Goal: Task Accomplishment & Management: Manage account settings

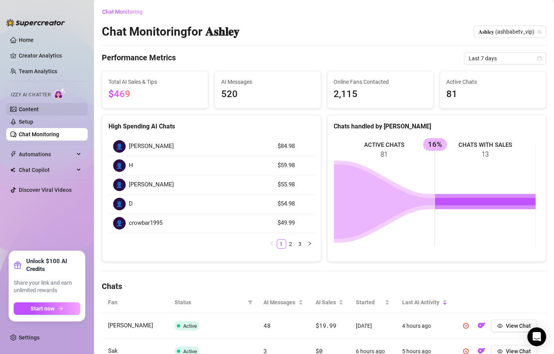
click at [39, 110] on link "Content" at bounding box center [29, 109] width 20 height 6
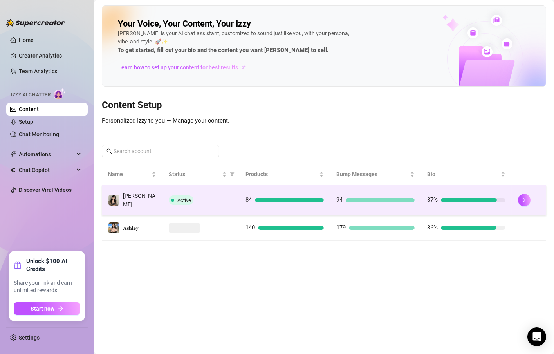
click at [161, 191] on td "[PERSON_NAME]" at bounding box center [132, 200] width 61 height 30
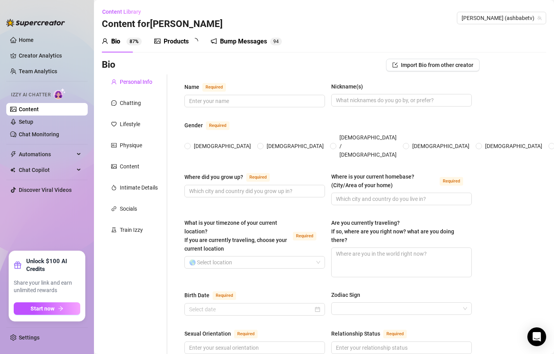
type input "[PERSON_NAME]"
type input "I grew up in the [GEOGRAPHIC_DATA]"
type input "I currently live in [GEOGRAPHIC_DATA]"
type textarea "No I am not currently traveling"
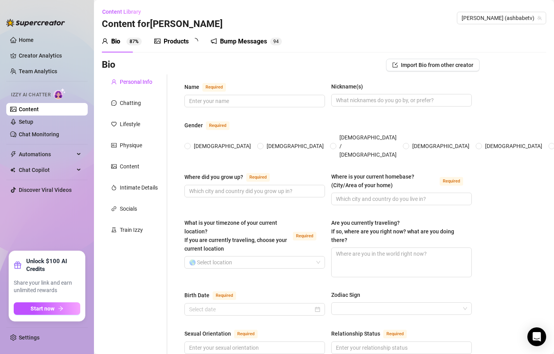
type input "I am [DEMOGRAPHIC_DATA]"
type input "Single"
type input "I have one brother"
type input "No children"
type input "I have 4 pets, a calico named [PERSON_NAME], a tabby cat named [PERSON_NAME], a…"
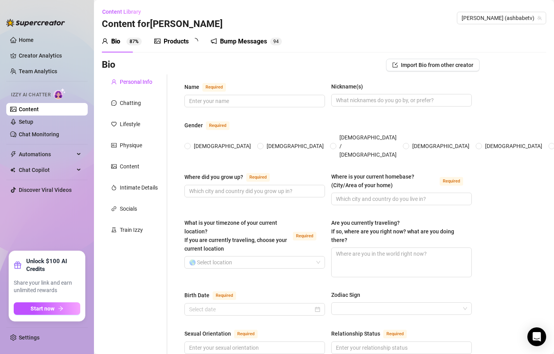
type input "My main income and job is social media and onlyfans"
type input "I did a semester of collage for a business degree and quickly learned that coll…"
type input "Graduated high school and then went on to do a semester of collage"
type input "I'm not religious at all"
type textarea "My dream is to one day open up a non profit animal shelter, save up enough mone…"
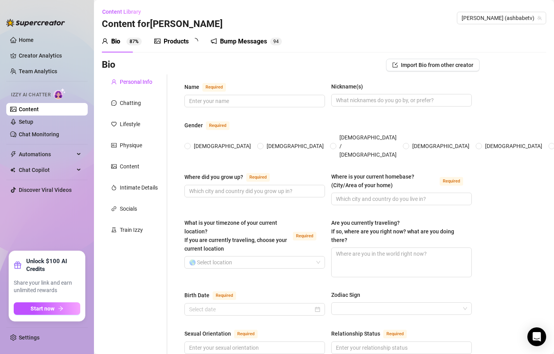
type textarea "I love hiking and going to the beach, I'm obsessed with playing a video game ca…"
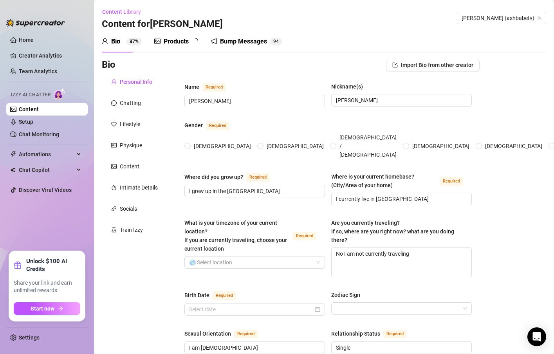
radio input "true"
type input "[DATE]"
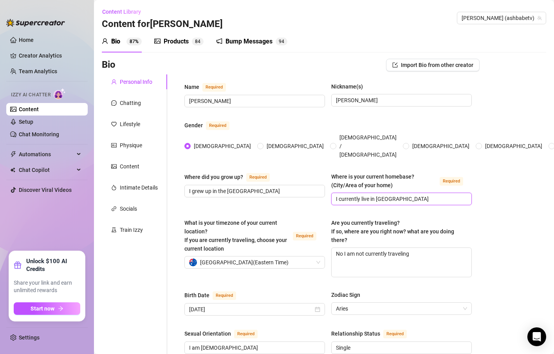
click at [396, 195] on input "I currently live in [GEOGRAPHIC_DATA]" at bounding box center [401, 199] width 130 height 9
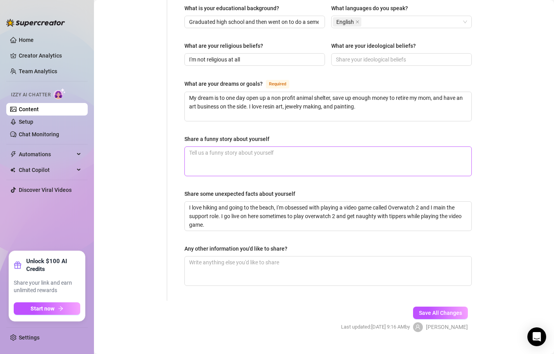
scroll to position [451, 0]
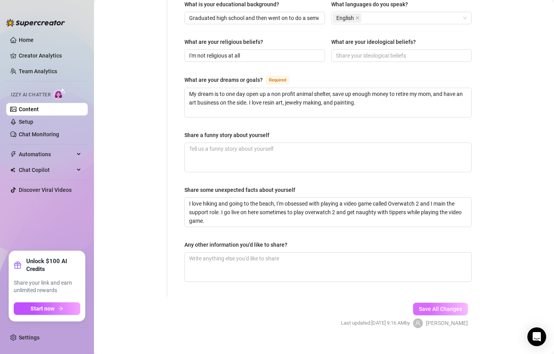
type input "I currently live in the [GEOGRAPHIC_DATA]"
click at [422, 306] on span "Save All Changes" at bounding box center [440, 309] width 43 height 6
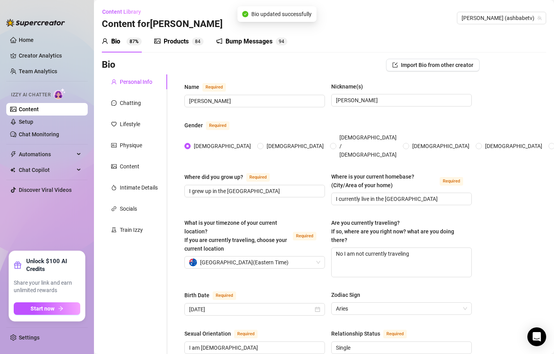
scroll to position [0, 0]
click at [503, 20] on span "[PERSON_NAME] (ashbabetv)" at bounding box center [502, 18] width 80 height 12
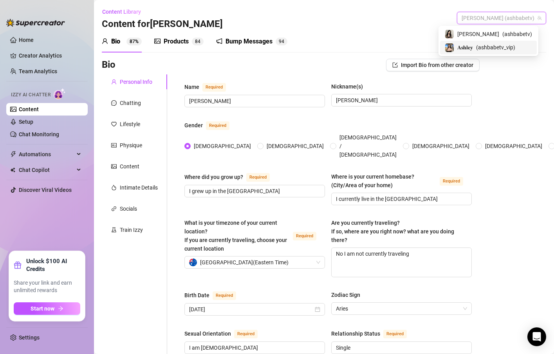
click at [503, 49] on span "( ashbabetv_vip )" at bounding box center [495, 47] width 39 height 9
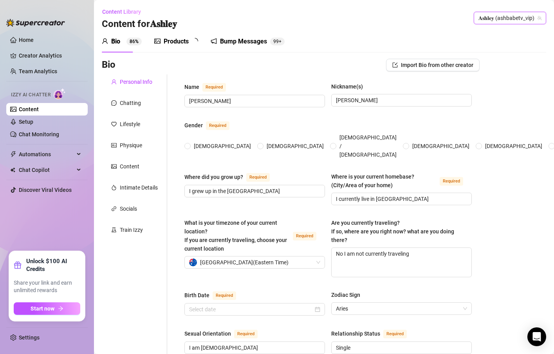
radio input "true"
type input "[DATE]"
click at [422, 195] on input "I currently live in [GEOGRAPHIC_DATA]" at bounding box center [401, 199] width 130 height 9
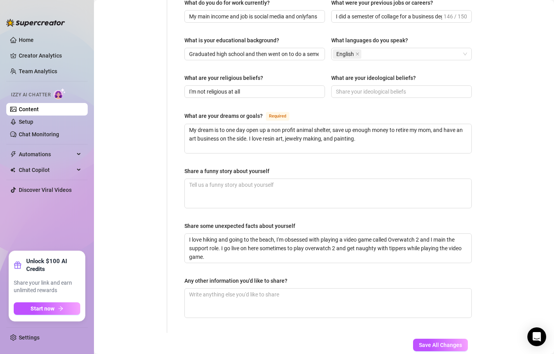
scroll to position [423, 0]
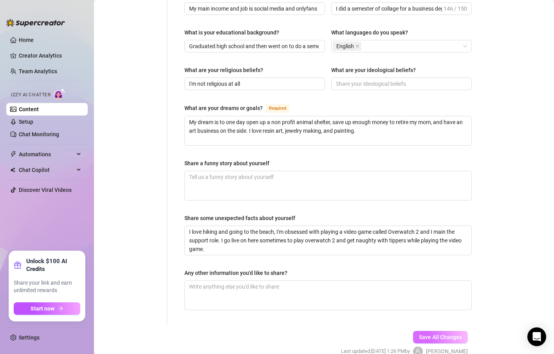
type input "I currently live in the [GEOGRAPHIC_DATA]"
click at [444, 334] on span "Save All Changes" at bounding box center [440, 337] width 43 height 6
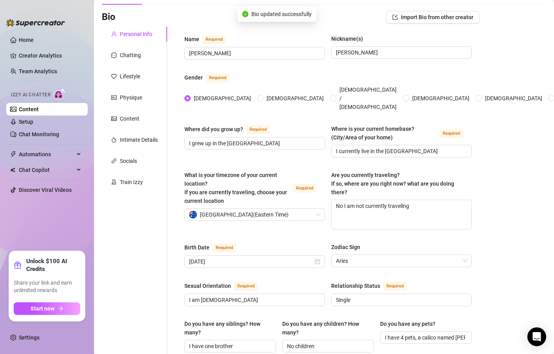
scroll to position [0, 0]
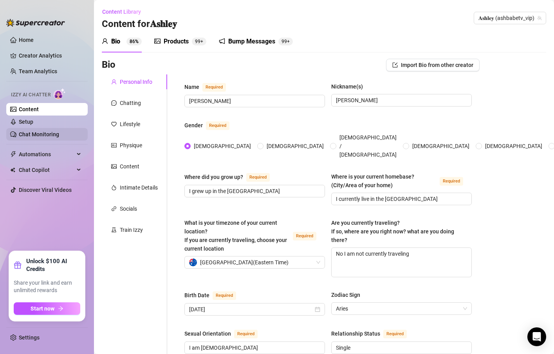
click at [32, 138] on link "Chat Monitoring" at bounding box center [39, 134] width 40 height 6
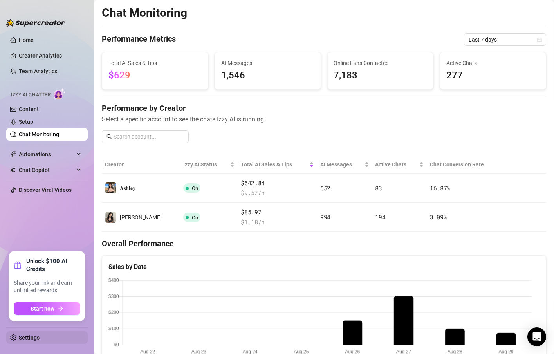
click at [32, 336] on link "Settings" at bounding box center [29, 338] width 21 height 6
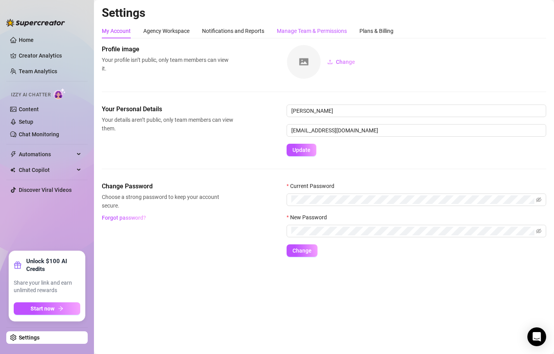
click at [330, 34] on div "Manage Team & Permissions" at bounding box center [312, 31] width 70 height 9
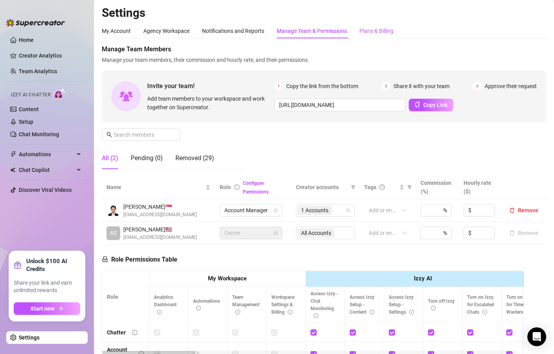
click at [373, 34] on div "Plans & Billing" at bounding box center [377, 31] width 34 height 9
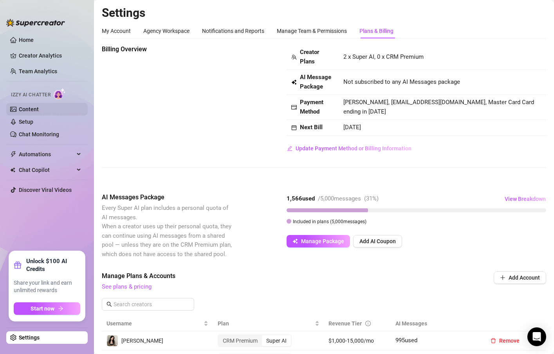
click at [28, 107] on link "Content" at bounding box center [29, 109] width 20 height 6
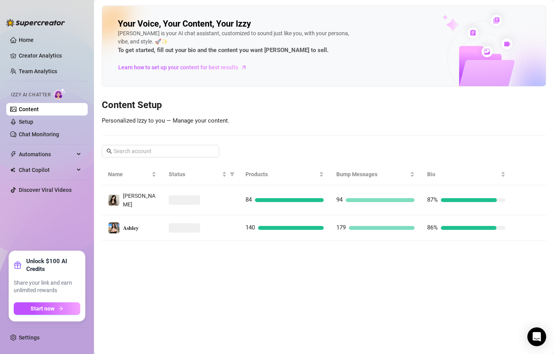
drag, startPoint x: 199, startPoint y: 205, endPoint x: 203, endPoint y: 205, distance: 3.9
click at [199, 205] on td at bounding box center [201, 200] width 77 height 30
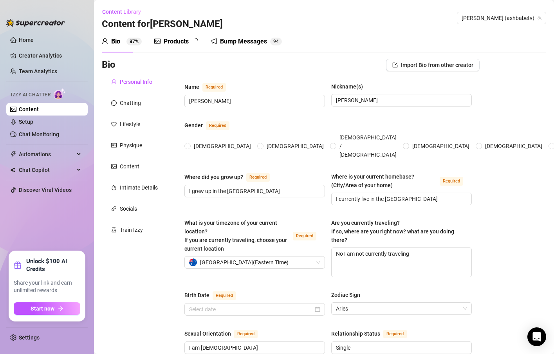
radio input "true"
type input "[DATE]"
click at [33, 122] on link "Setup" at bounding box center [26, 122] width 14 height 6
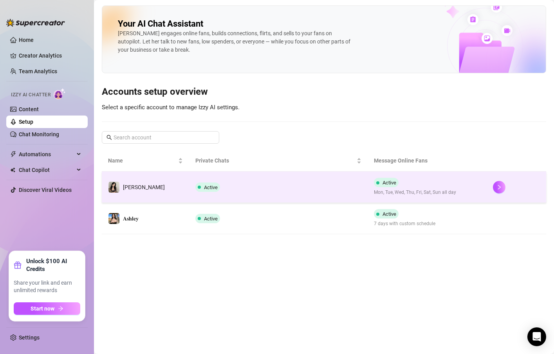
click at [196, 186] on span "Active" at bounding box center [208, 187] width 25 height 9
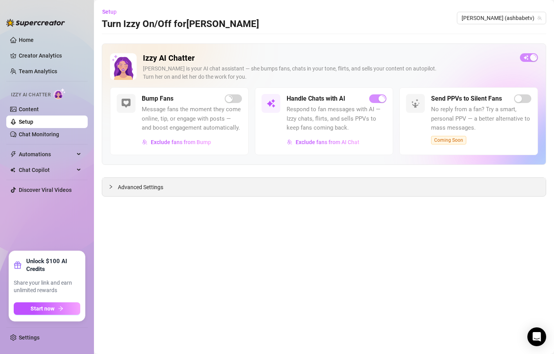
click at [110, 186] on icon "collapsed" at bounding box center [111, 187] width 5 height 5
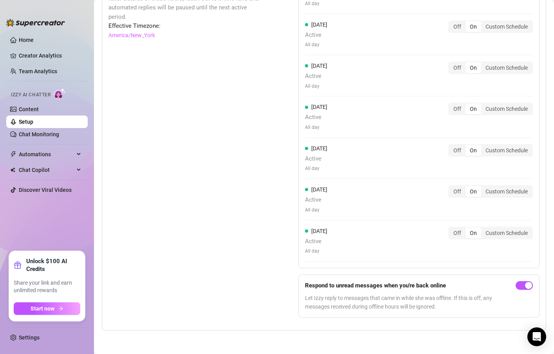
scroll to position [761, 0]
click at [59, 132] on link "Chat Monitoring" at bounding box center [39, 134] width 40 height 6
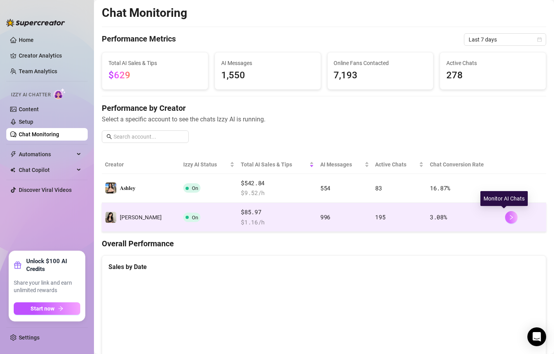
click at [505, 215] on button "button" at bounding box center [511, 217] width 13 height 13
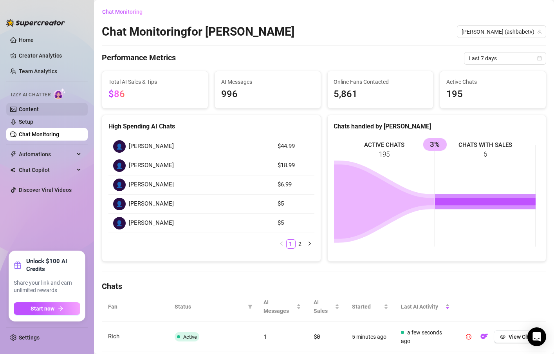
click at [32, 109] on link "Content" at bounding box center [29, 109] width 20 height 6
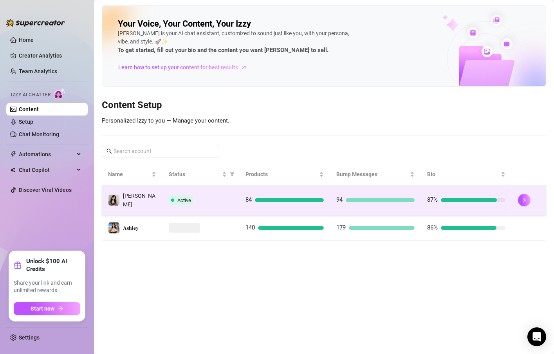
click at [232, 199] on div "Active" at bounding box center [201, 200] width 64 height 9
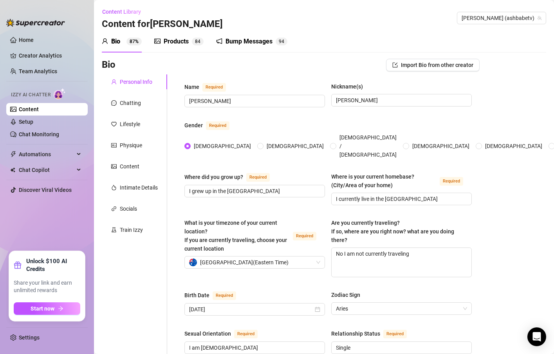
click at [175, 42] on div "Products" at bounding box center [176, 41] width 25 height 9
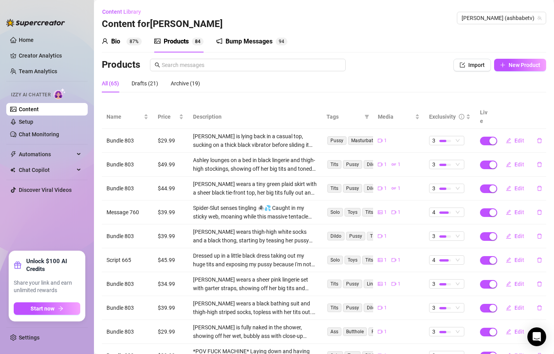
click at [253, 43] on div "Bump Messages" at bounding box center [249, 41] width 47 height 9
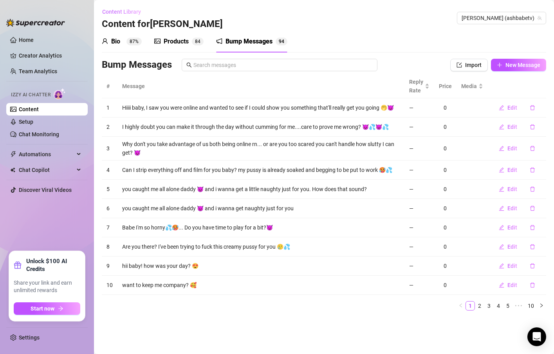
click at [124, 9] on span "Content Library" at bounding box center [121, 12] width 39 height 6
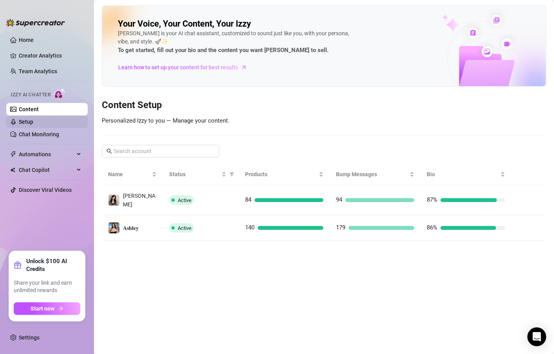
click at [33, 122] on link "Setup" at bounding box center [26, 122] width 14 height 6
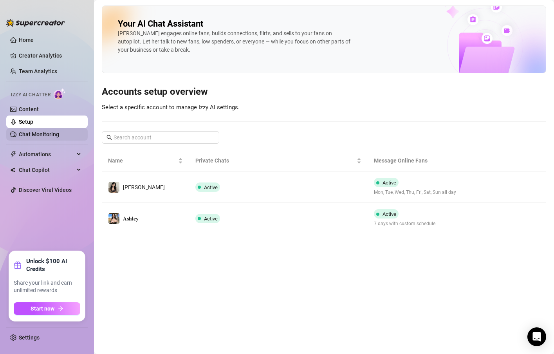
click at [41, 133] on link "Chat Monitoring" at bounding box center [39, 134] width 40 height 6
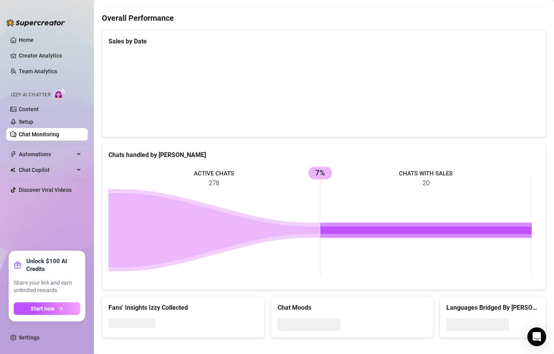
scroll to position [232, 0]
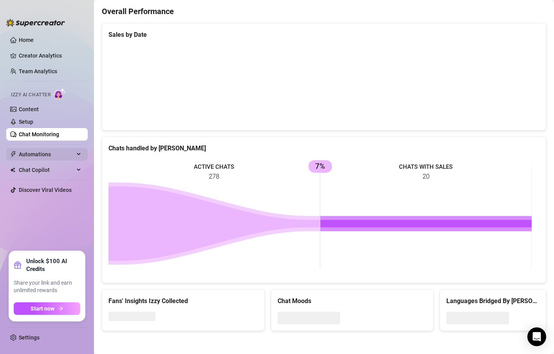
click at [45, 153] on span "Automations" at bounding box center [47, 154] width 56 height 13
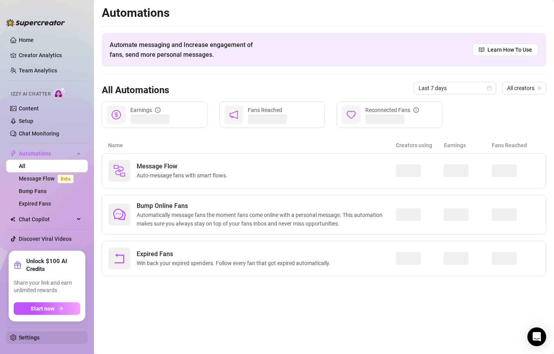
click at [36, 335] on link "Settings" at bounding box center [29, 338] width 21 height 6
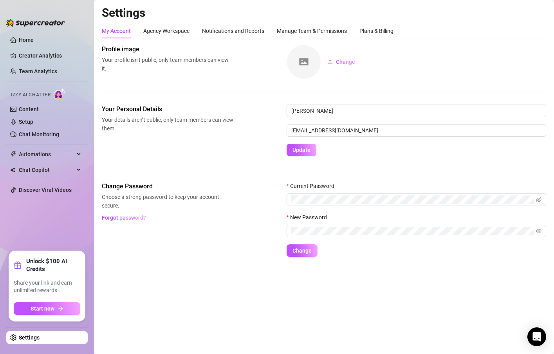
click at [36, 101] on div "Izzy AI Chatter" at bounding box center [46, 94] width 83 height 18
click at [36, 107] on link "Content" at bounding box center [29, 109] width 20 height 6
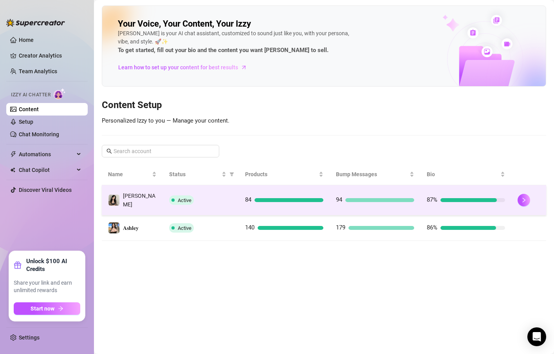
click at [238, 201] on td "Active" at bounding box center [201, 200] width 76 height 30
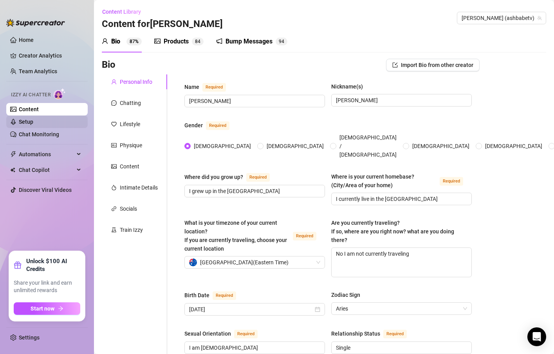
click at [32, 121] on link "Setup" at bounding box center [26, 122] width 14 height 6
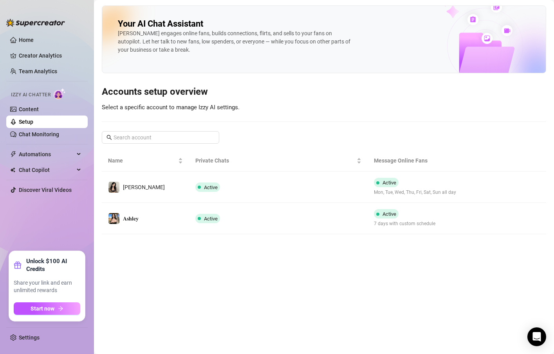
click at [32, 121] on link "Setup" at bounding box center [26, 122] width 14 height 6
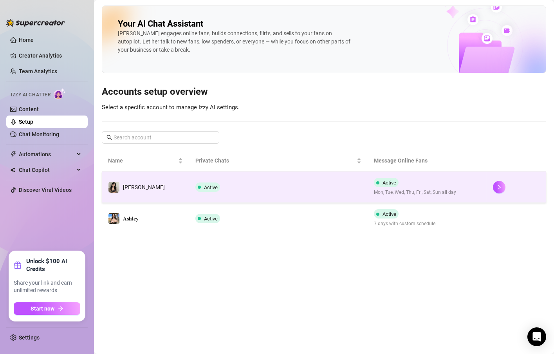
click at [308, 193] on td "Active" at bounding box center [278, 187] width 179 height 31
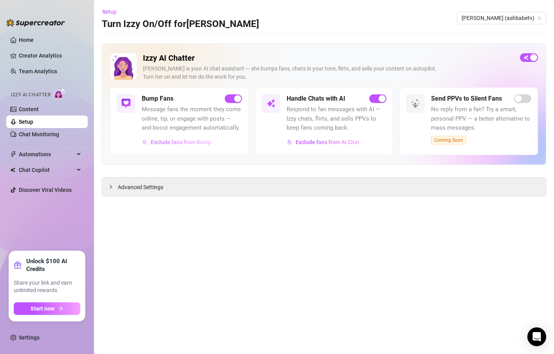
click at [176, 141] on span "Exclude fans from Bump" at bounding box center [181, 142] width 60 height 6
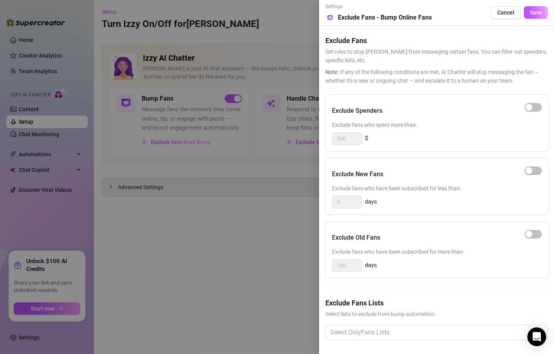
click at [296, 170] on div at bounding box center [277, 177] width 554 height 354
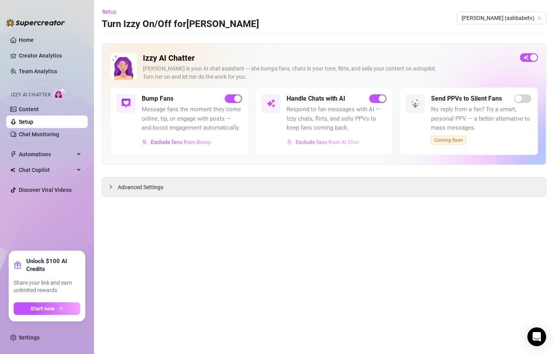
click at [317, 141] on span "Exclude fans from AI Chat" at bounding box center [328, 142] width 64 height 6
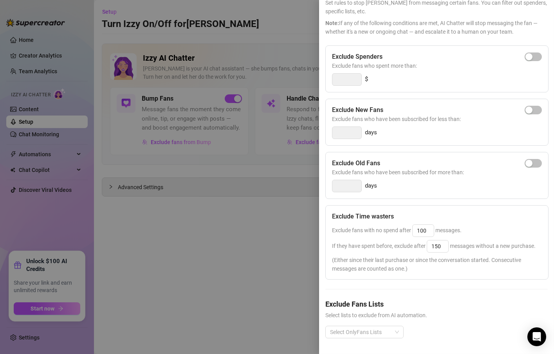
scroll to position [65, 0]
click at [426, 225] on input "100" at bounding box center [423, 231] width 21 height 12
drag, startPoint x: 426, startPoint y: 214, endPoint x: 413, endPoint y: 213, distance: 13.0
click at [413, 225] on input "100" at bounding box center [423, 231] width 21 height 12
type input "5"
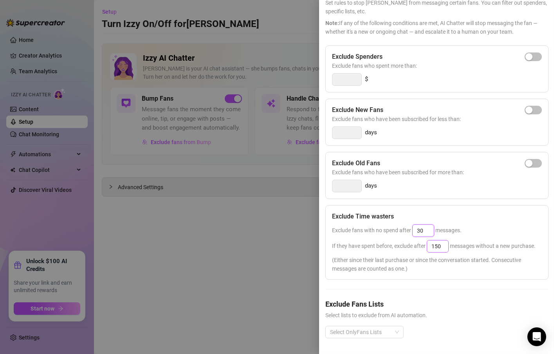
type input "30"
click at [440, 241] on input "150" at bounding box center [437, 247] width 21 height 12
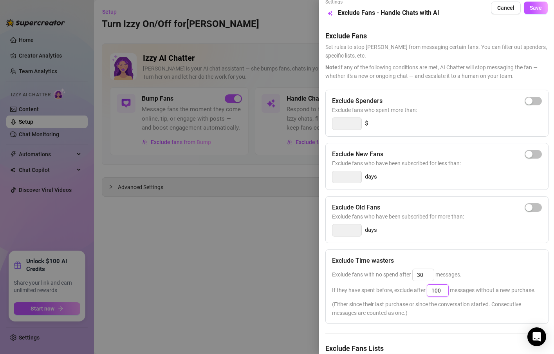
scroll to position [0, 0]
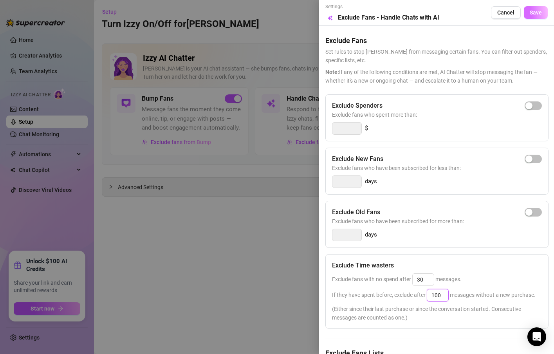
type input "100"
click at [534, 14] on button "Save" at bounding box center [536, 12] width 24 height 13
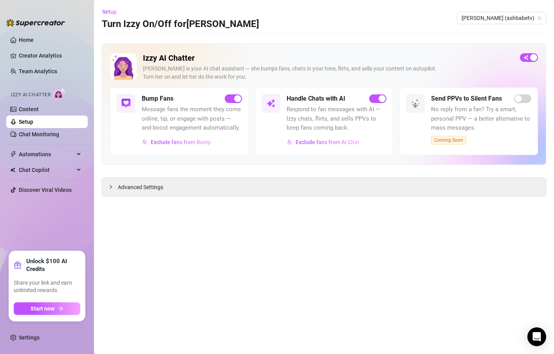
click at [454, 16] on div "Setup Turn Izzy On/Off for [PERSON_NAME] (ashbabetv)" at bounding box center [324, 17] width 445 height 25
